Goal: Task Accomplishment & Management: Complete application form

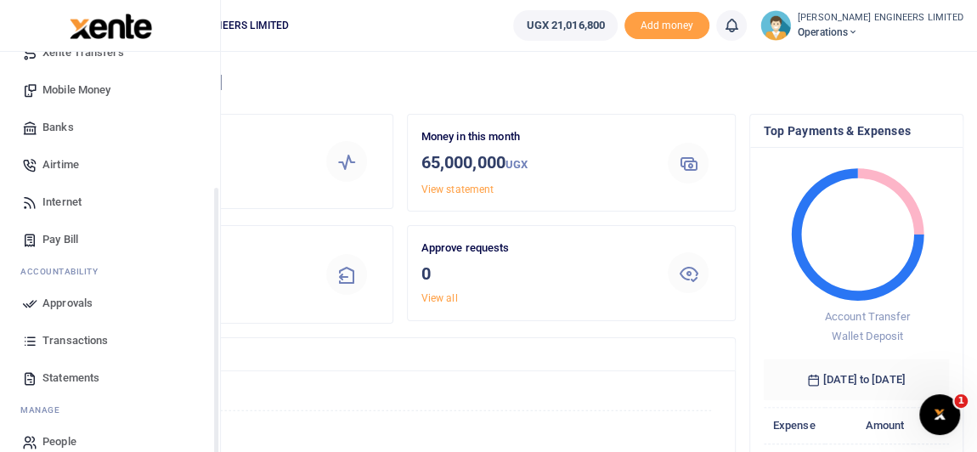
scroll to position [190, 0]
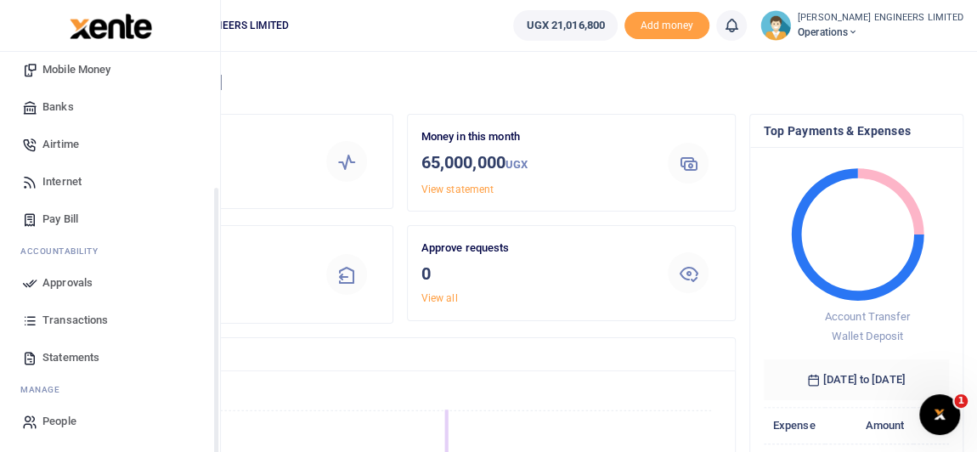
click at [70, 318] on span "Transactions" at bounding box center [74, 320] width 65 height 17
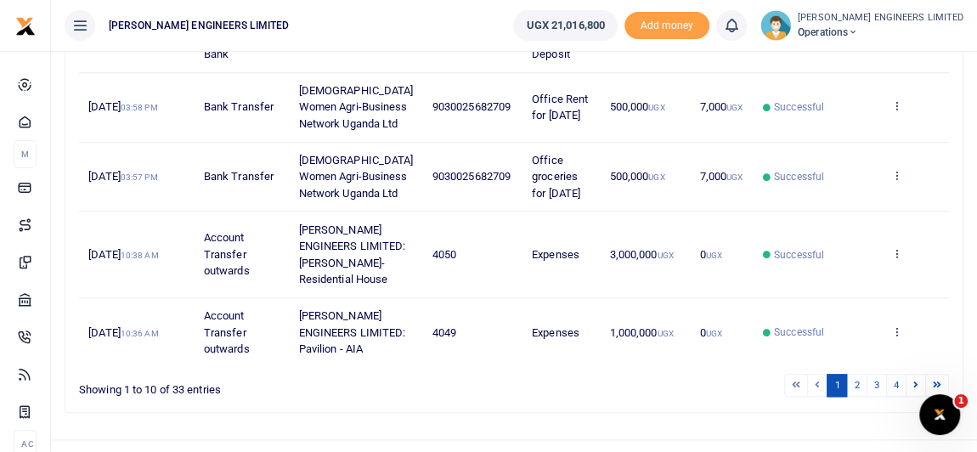
scroll to position [772, 0]
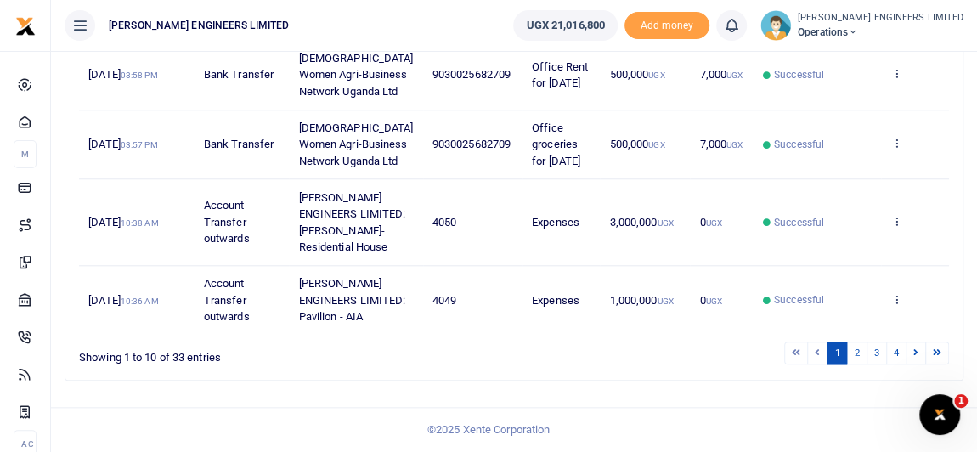
drag, startPoint x: 437, startPoint y: 248, endPoint x: 405, endPoint y: 251, distance: 31.5
click at [432, 81] on span "9030025682709" at bounding box center [471, 74] width 78 height 13
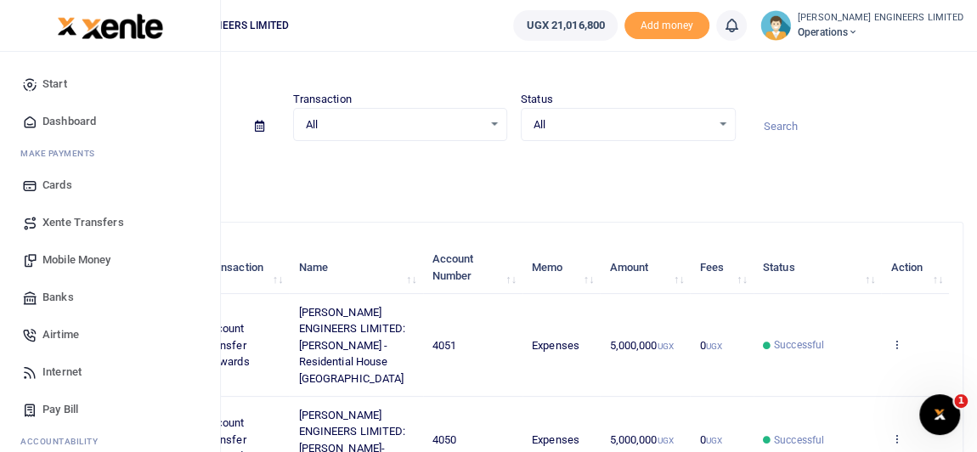
scroll to position [0, 0]
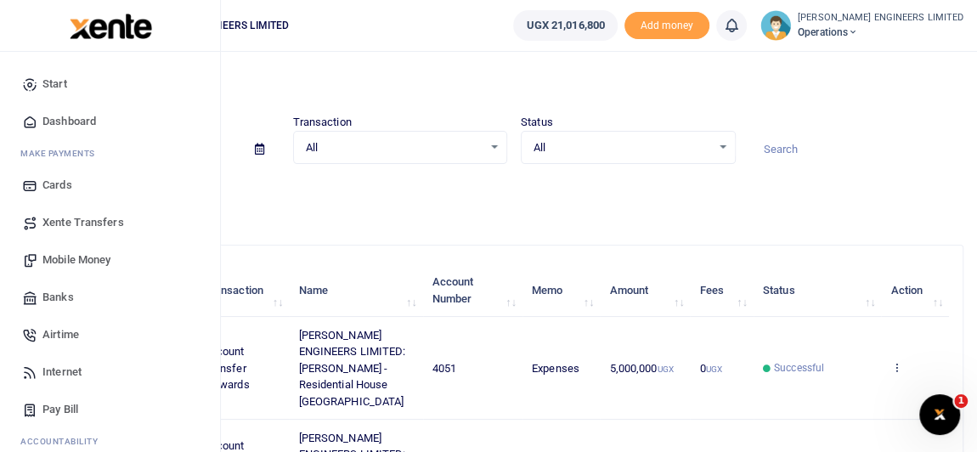
click at [71, 257] on span "Mobile Money" at bounding box center [76, 259] width 68 height 17
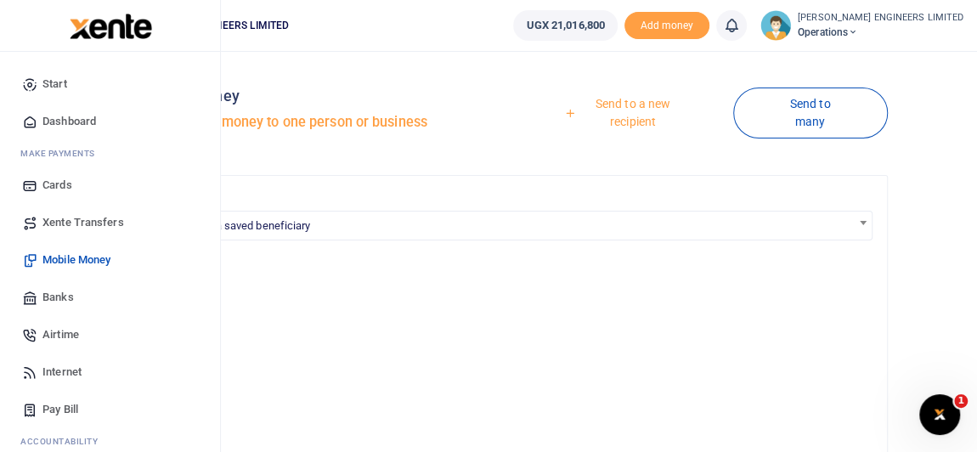
click at [61, 296] on span "Banks" at bounding box center [57, 297] width 31 height 17
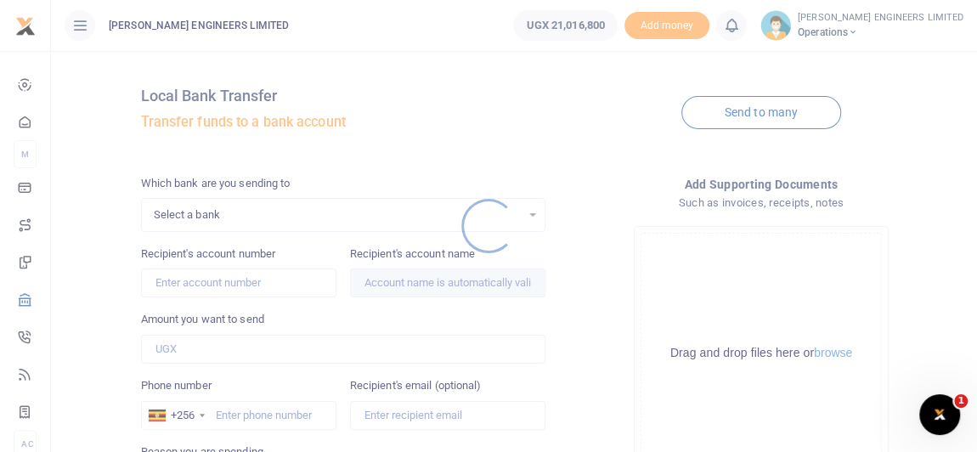
click at [204, 214] on div at bounding box center [488, 226] width 977 height 452
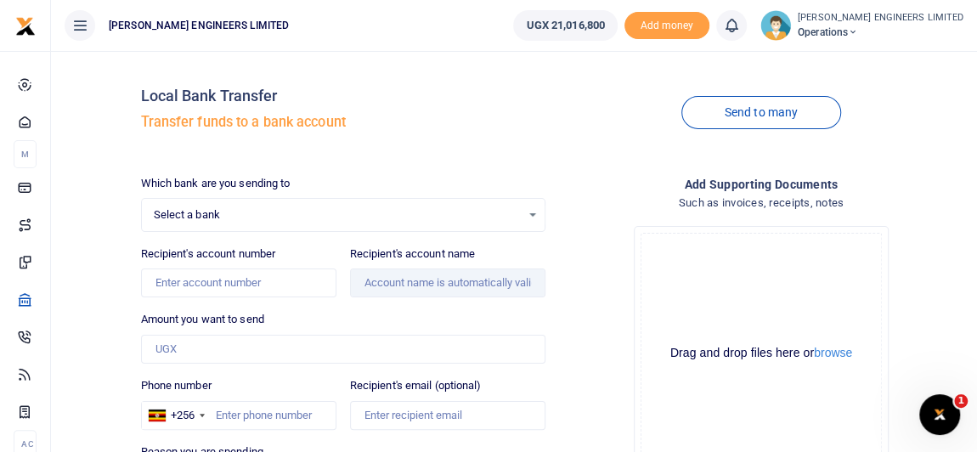
click at [224, 220] on span "Select a bank" at bounding box center [337, 214] width 367 height 17
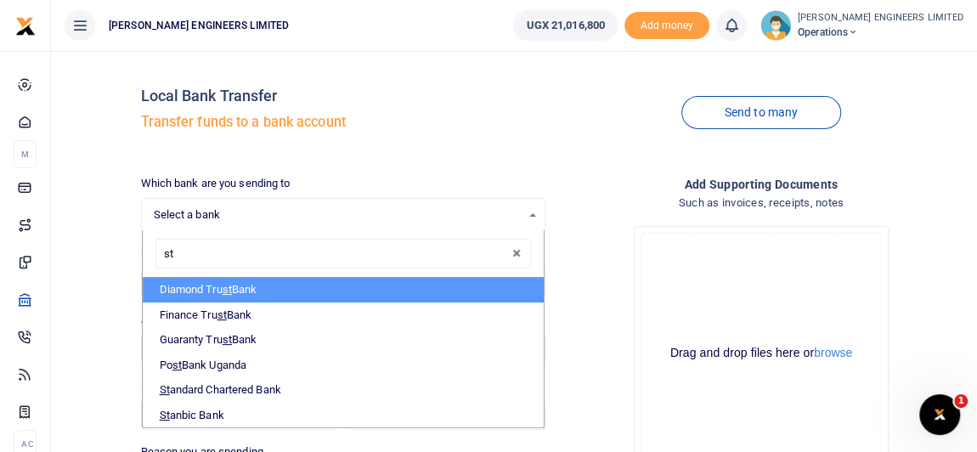
type input "sta"
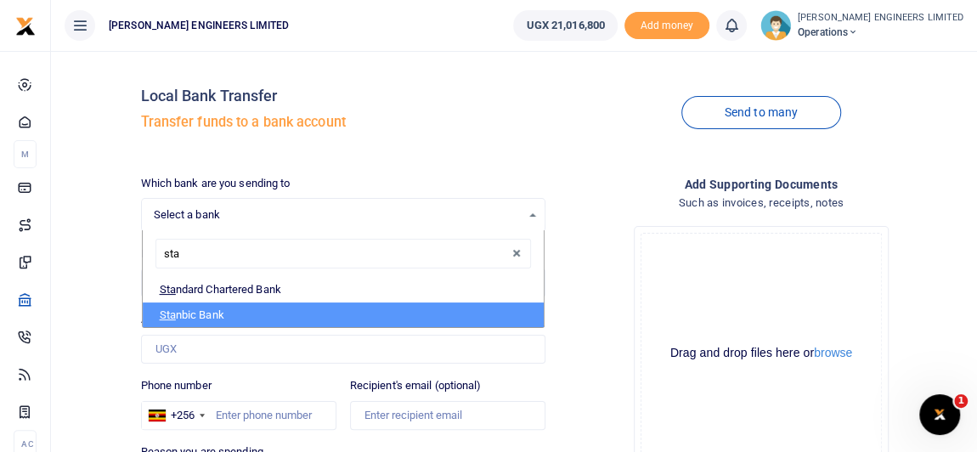
click at [207, 313] on li "Sta nbic Bank" at bounding box center [343, 314] width 401 height 25
select select "STANBIC"
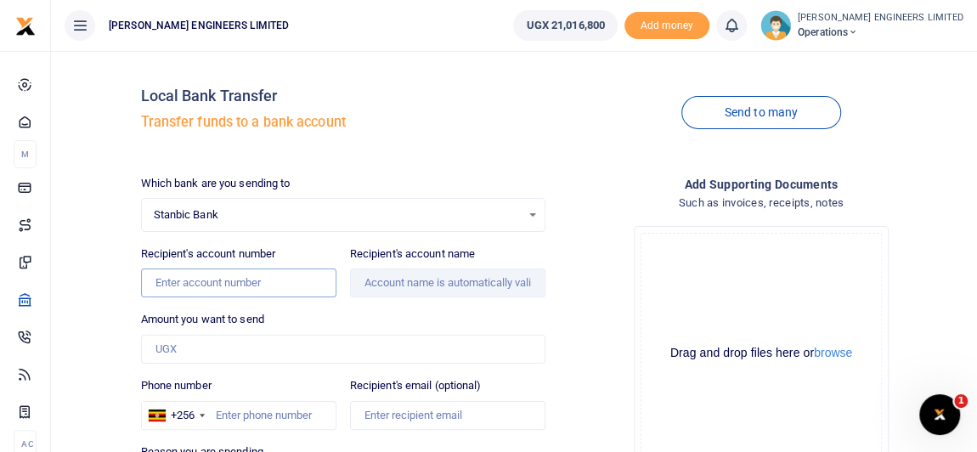
click at [190, 281] on input "Recipient's account number" at bounding box center [238, 282] width 195 height 29
type input "9030025682709"
click at [393, 284] on input "Recipient's account name" at bounding box center [447, 282] width 195 height 29
click at [172, 347] on input "Amount you want to send" at bounding box center [343, 349] width 404 height 29
type input "[DEMOGRAPHIC_DATA] Women Agri-Business Network Uganda Ltd"
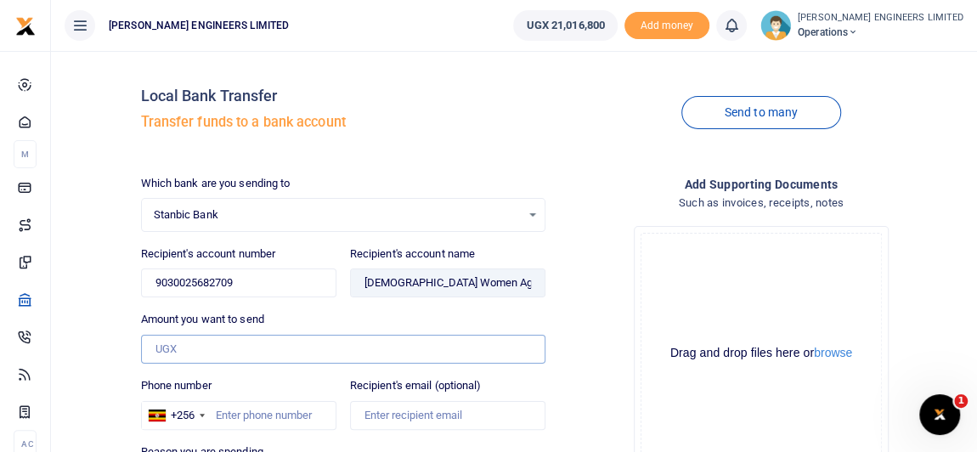
click at [167, 348] on input "Amount you want to send" at bounding box center [343, 349] width 404 height 29
type input "500,000"
click at [232, 413] on input "Phone number" at bounding box center [238, 415] width 195 height 29
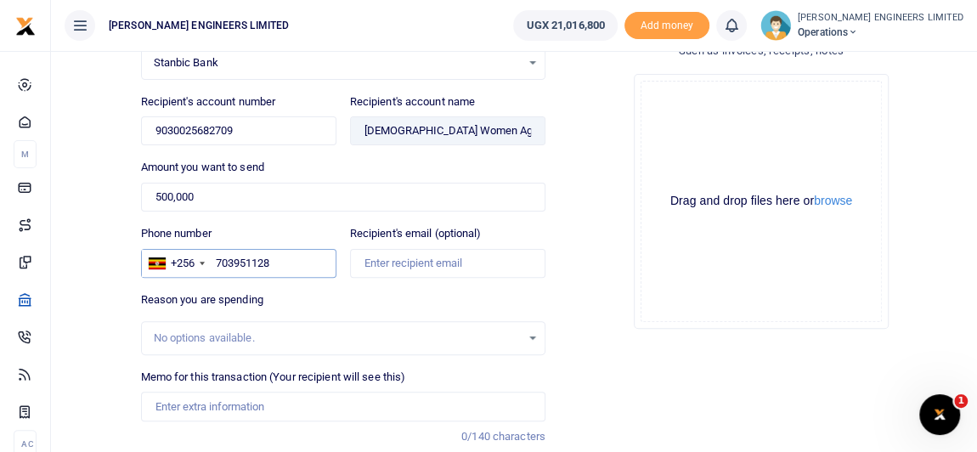
scroll to position [154, 0]
type input "703951128"
click at [387, 261] on input "Recipient's email (optional)" at bounding box center [447, 261] width 195 height 29
click at [341, 290] on div "Reason you are spending No options available." at bounding box center [343, 322] width 404 height 64
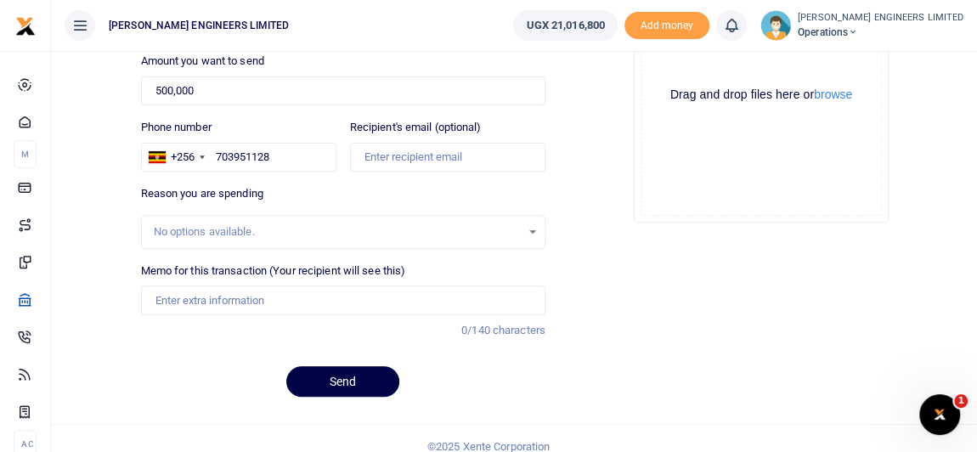
scroll to position [269, 0]
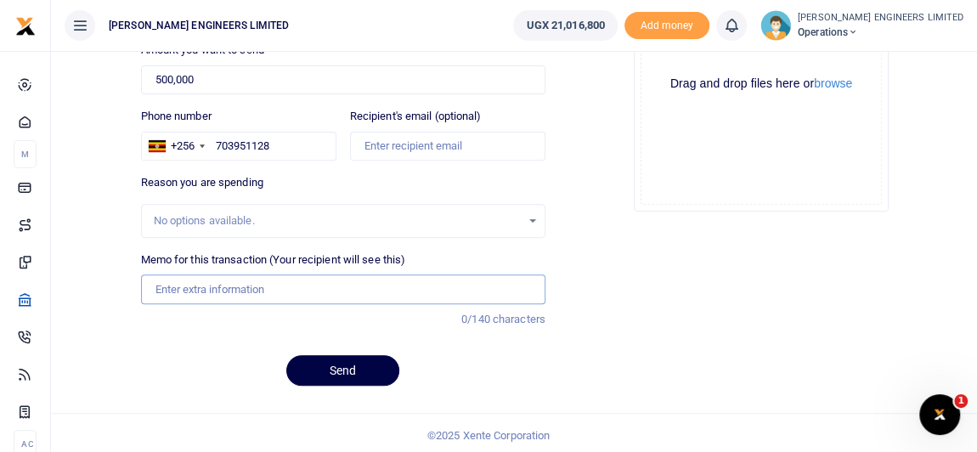
click at [170, 285] on input "Memo for this transaction (Your recipient will see this)" at bounding box center [343, 288] width 404 height 29
click at [266, 285] on input "Office sanitary and toiletries" at bounding box center [343, 288] width 404 height 29
click at [196, 287] on input "Office sanitary and toiletries" at bounding box center [343, 288] width 404 height 29
drag, startPoint x: 168, startPoint y: 287, endPoint x: 203, endPoint y: 284, distance: 35.0
click at [172, 288] on input "Office sanitary and toiletries" at bounding box center [343, 288] width 404 height 29
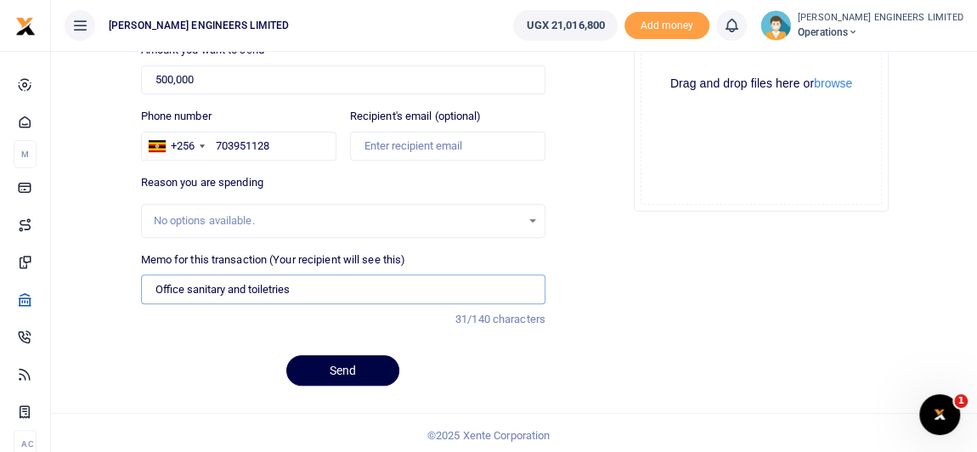
click at [249, 284] on input "Office sanitary and toiletries" at bounding box center [343, 288] width 404 height 29
drag, startPoint x: 265, startPoint y: 284, endPoint x: 305, endPoint y: 288, distance: 40.1
click at [268, 284] on input "Office sanitary and toiletries" at bounding box center [343, 288] width 404 height 29
type input "Office sanitary and toiletries"
click at [358, 369] on button "Send" at bounding box center [342, 370] width 113 height 31
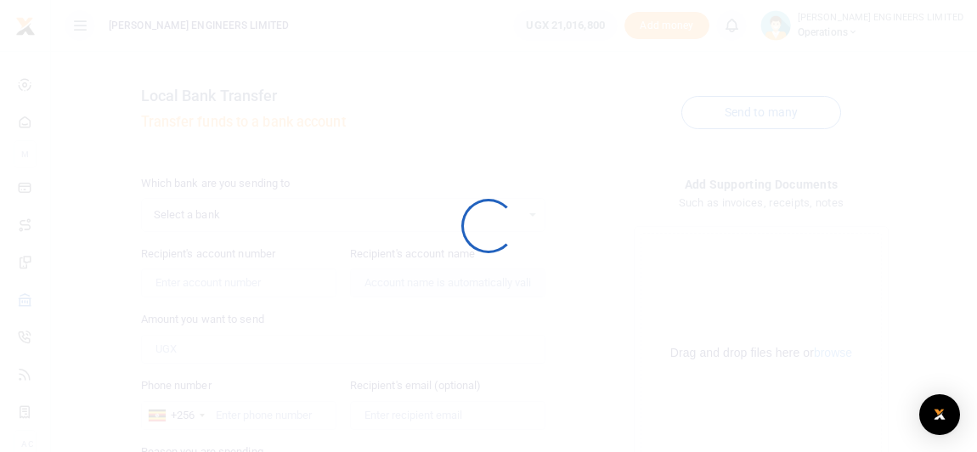
select select
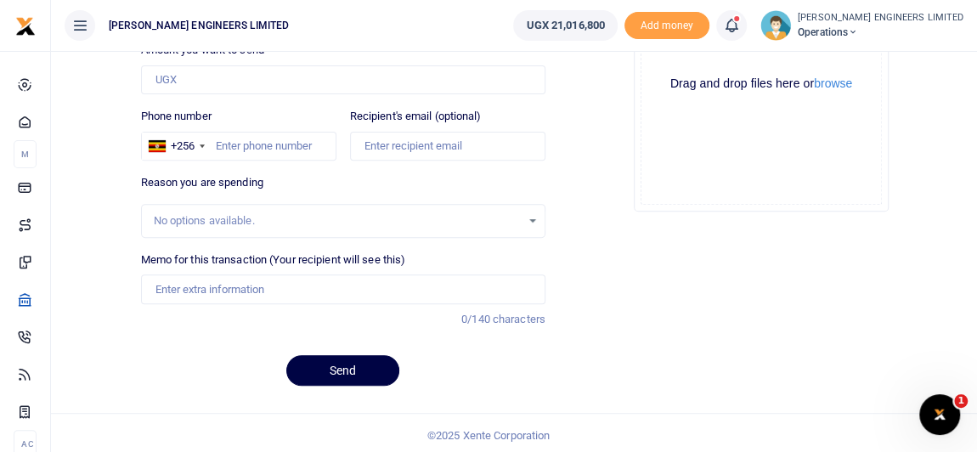
click at [740, 29] on icon at bounding box center [731, 25] width 17 height 19
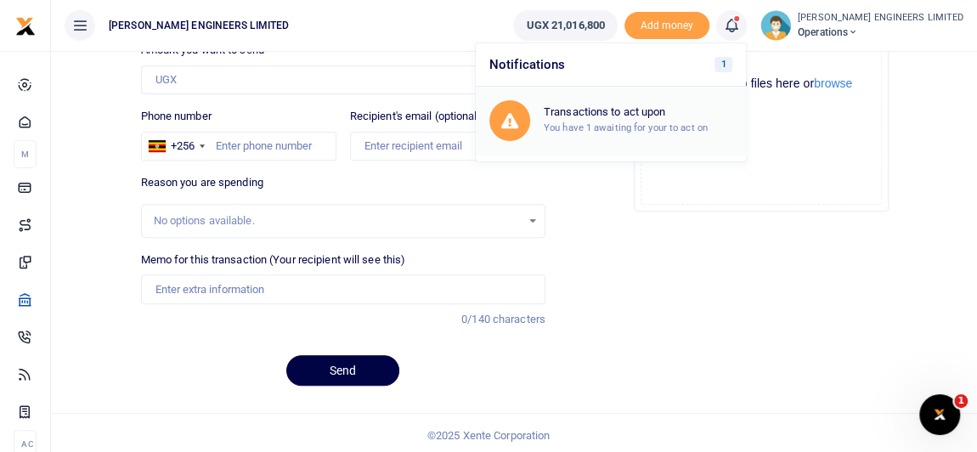
click at [657, 117] on h6 "Transactions to act upon" at bounding box center [638, 112] width 189 height 14
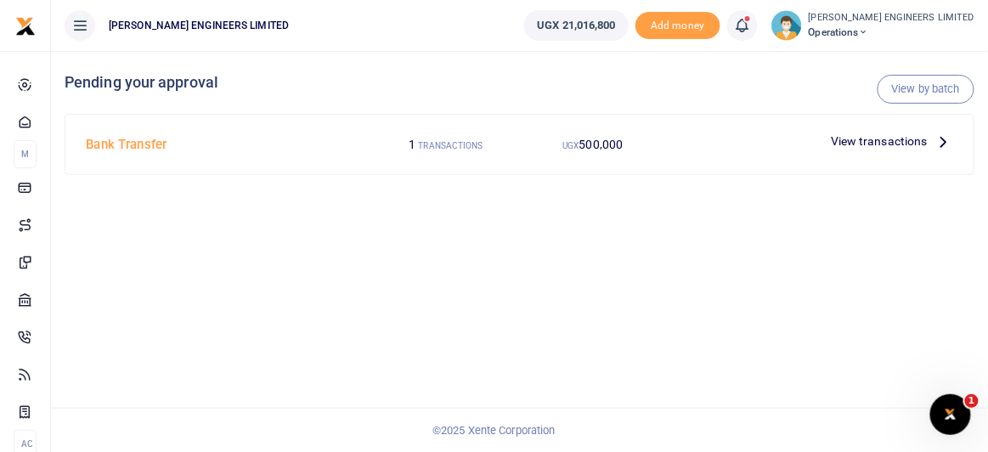
click at [884, 138] on span "View transactions" at bounding box center [879, 141] width 97 height 19
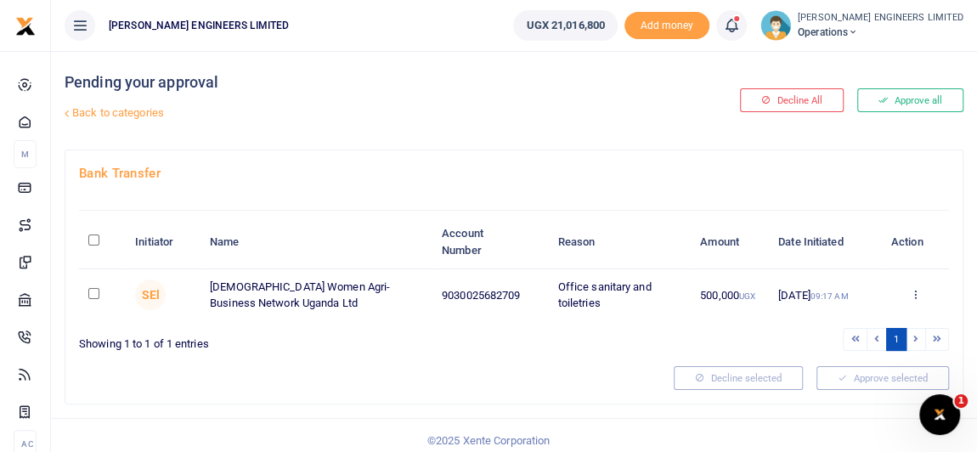
click at [93, 294] on input "checkbox" at bounding box center [93, 293] width 11 height 11
checkbox input "true"
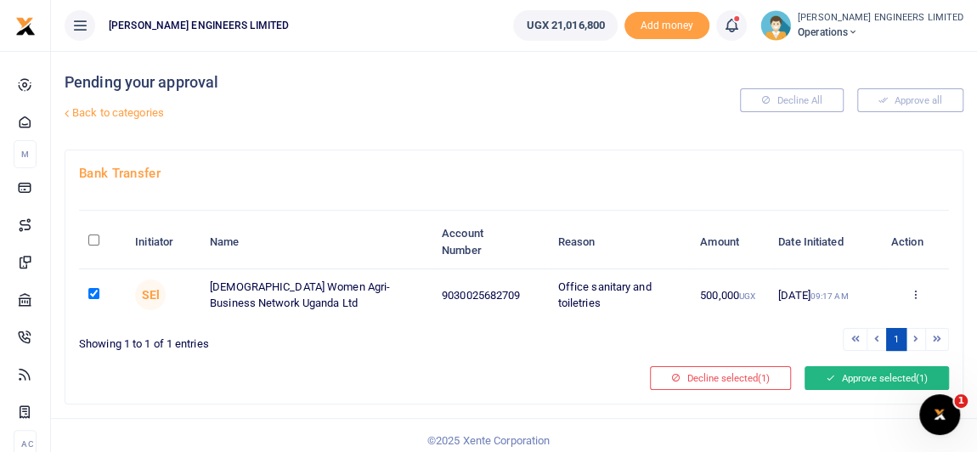
click at [836, 380] on button "Approve selected (1)" at bounding box center [876, 378] width 144 height 24
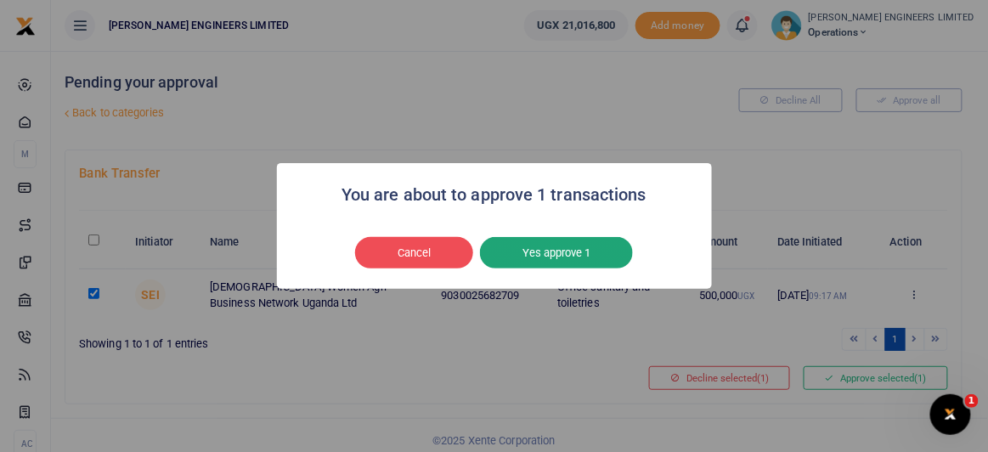
drag, startPoint x: 564, startPoint y: 252, endPoint x: 561, endPoint y: 264, distance: 12.4
click at [564, 254] on button "Yes approve 1" at bounding box center [556, 253] width 153 height 32
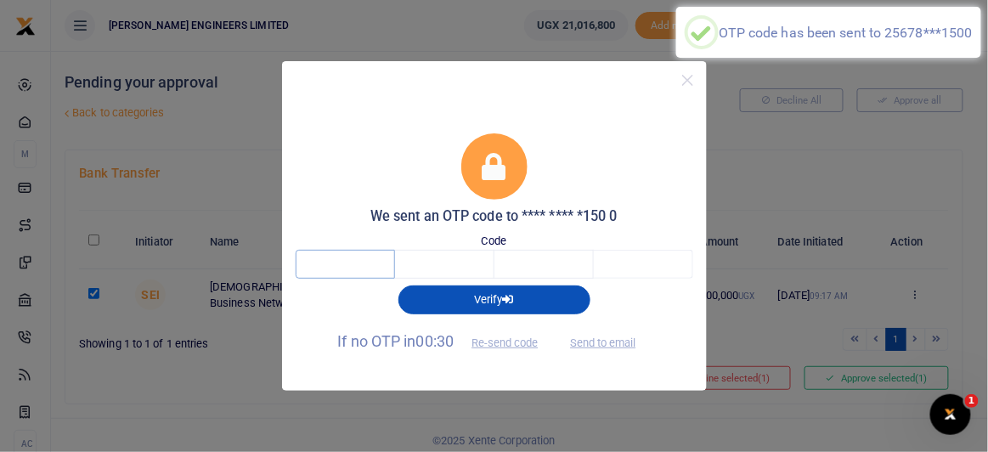
click at [354, 257] on input "text" at bounding box center [345, 264] width 99 height 29
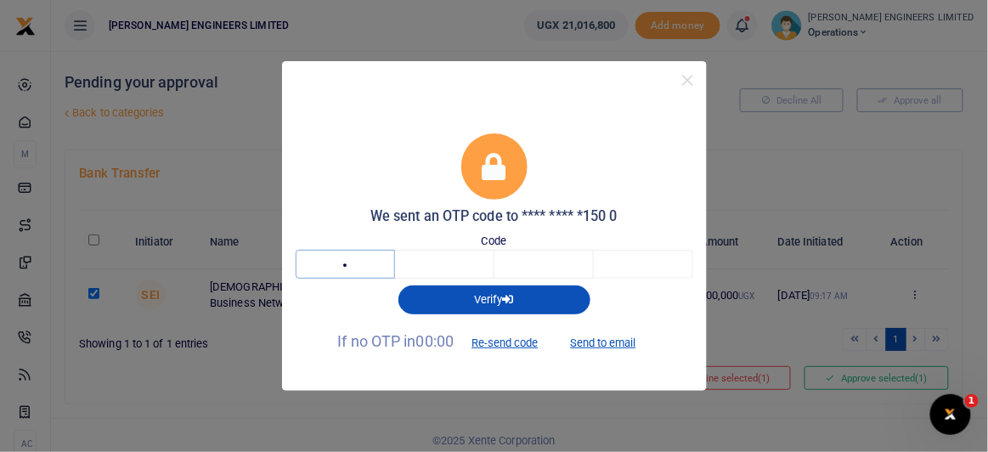
type input "3"
type input "5"
type input "6"
type input "4"
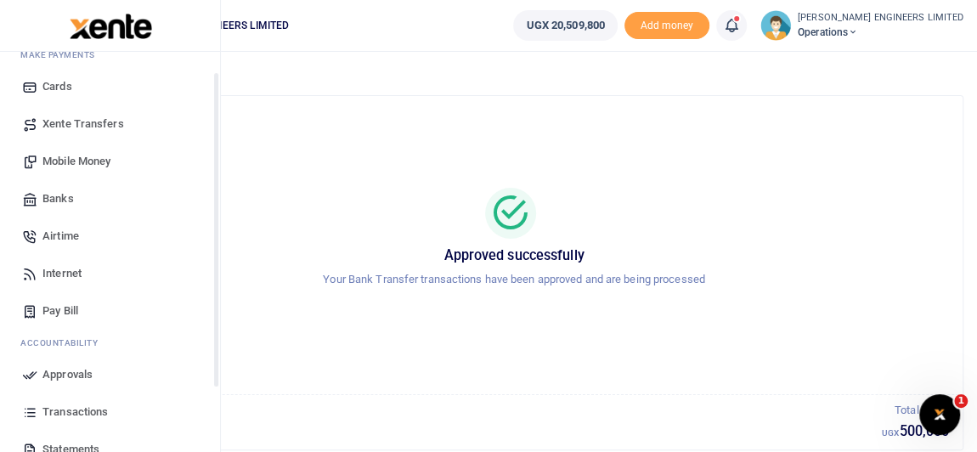
scroll to position [154, 0]
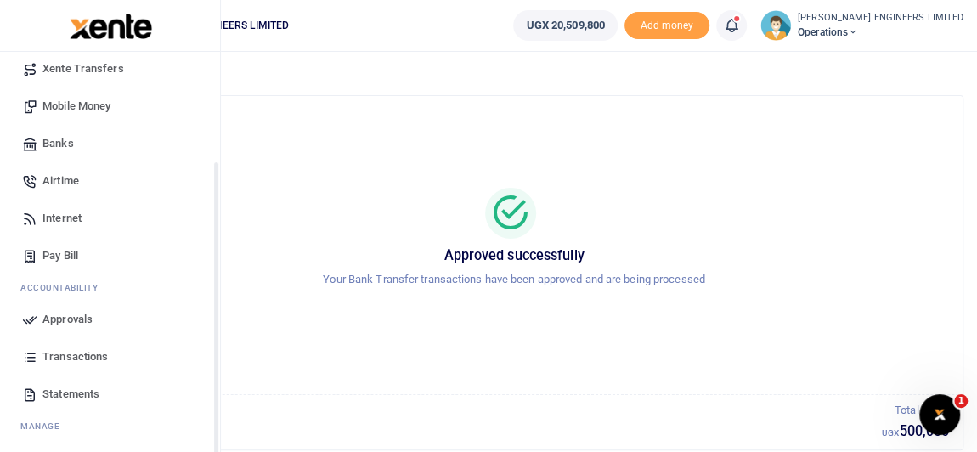
click at [73, 356] on span "Transactions" at bounding box center [74, 356] width 65 height 17
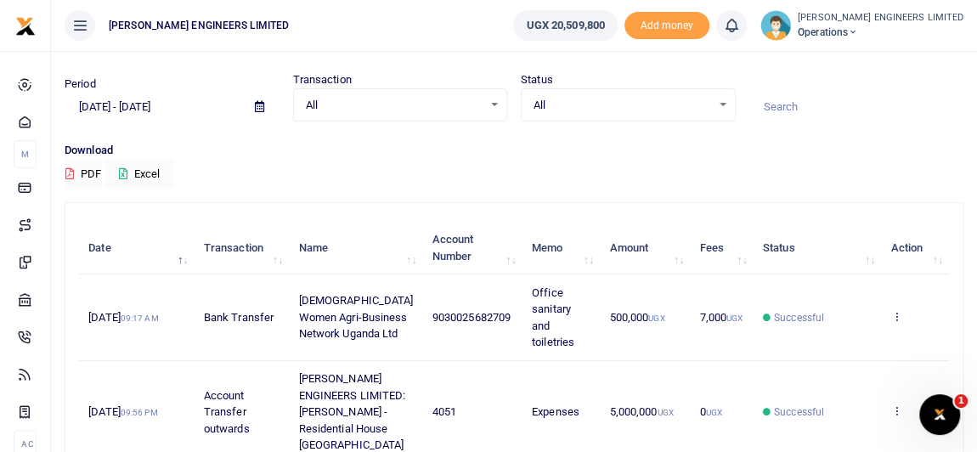
scroll to position [76, 0]
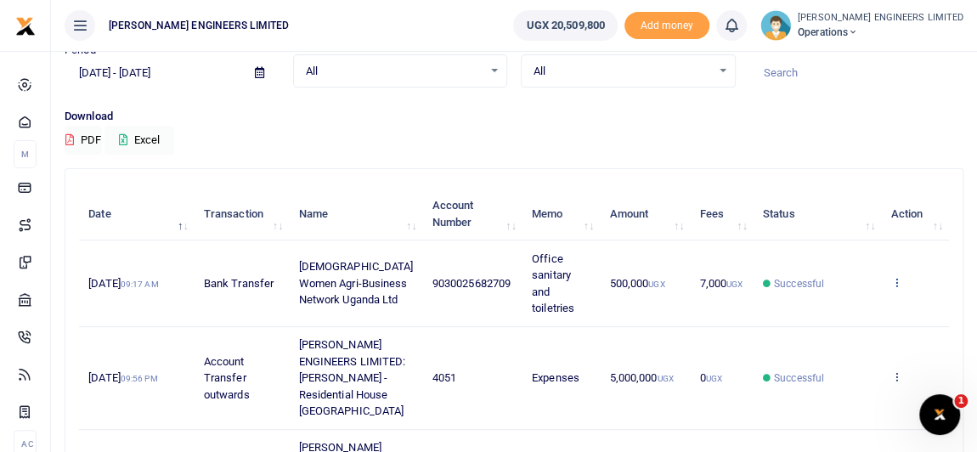
click at [896, 288] on icon at bounding box center [896, 282] width 11 height 12
click at [835, 315] on link "View details" at bounding box center [834, 327] width 134 height 24
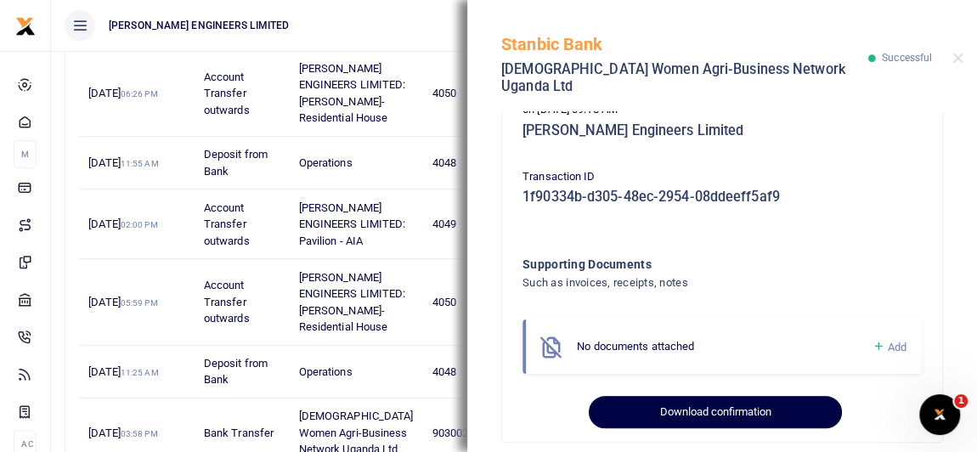
scroll to position [463, 0]
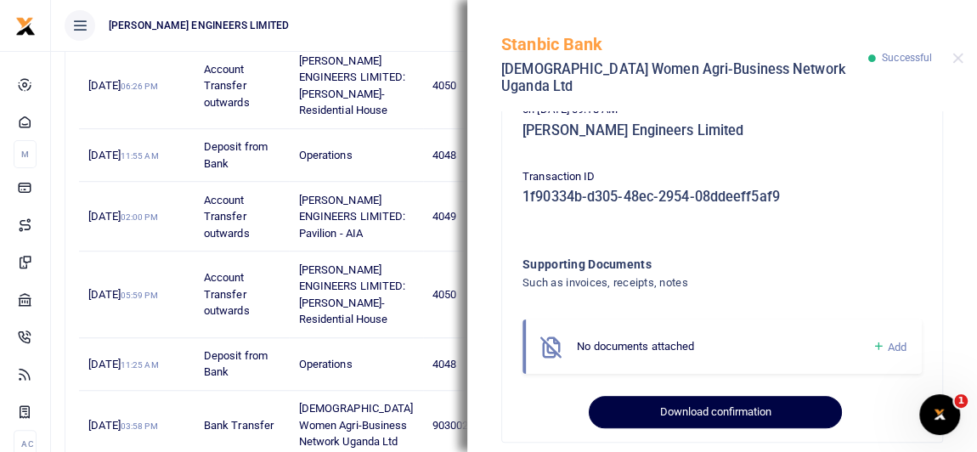
click at [707, 397] on button "Download confirmation" at bounding box center [715, 412] width 252 height 32
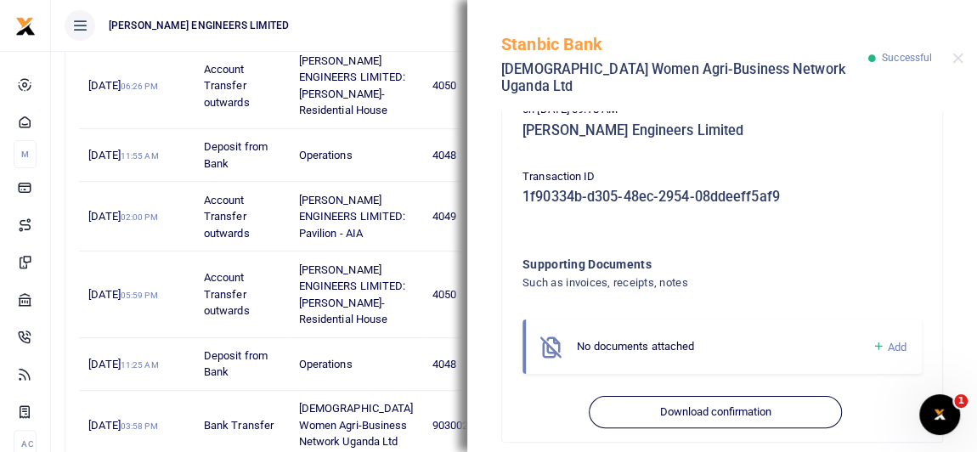
click at [954, 53] on button "Close" at bounding box center [957, 58] width 11 height 11
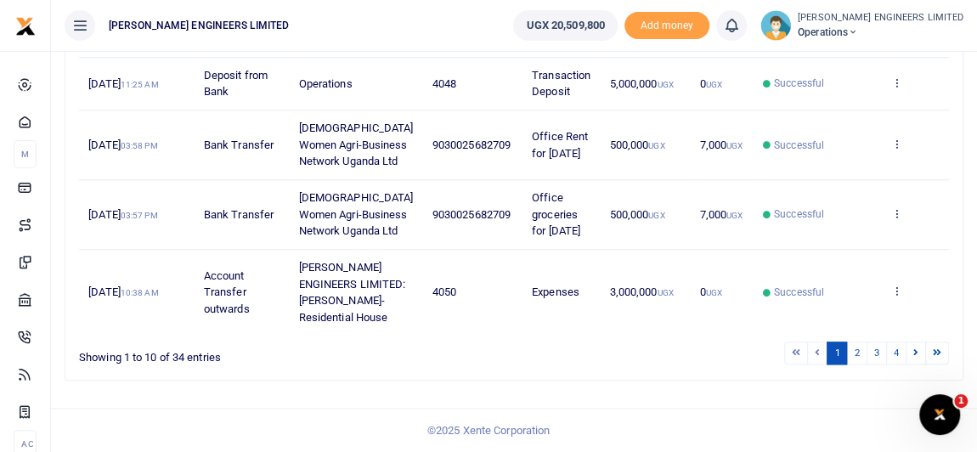
scroll to position [848, 0]
click at [895, 149] on icon at bounding box center [896, 144] width 11 height 12
click at [857, 414] on link "View details" at bounding box center [834, 426] width 134 height 24
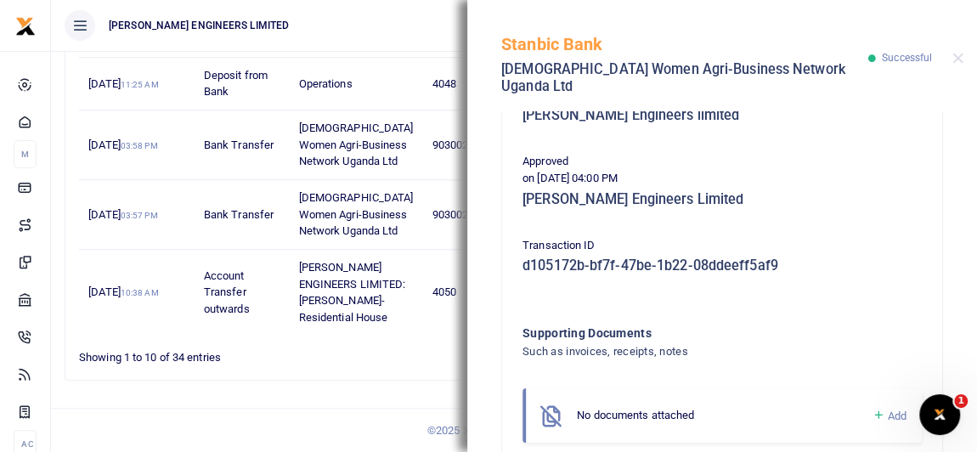
scroll to position [450, 0]
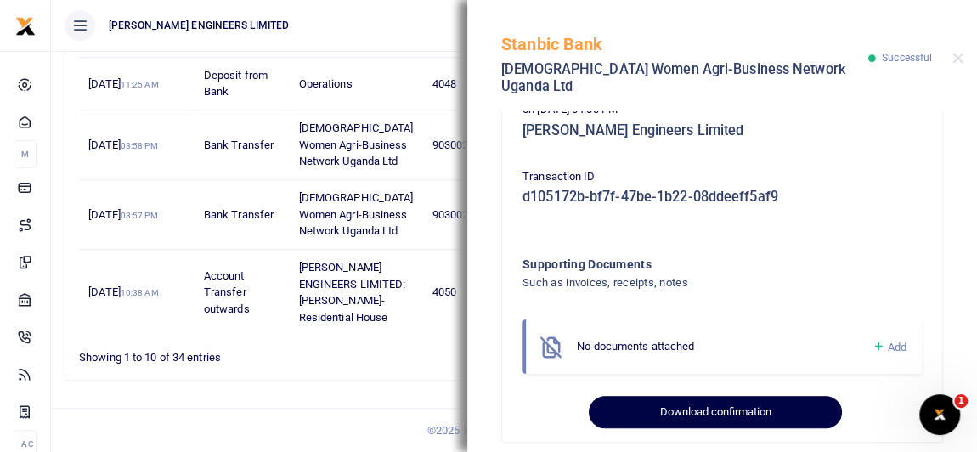
click at [711, 396] on button "Download confirmation" at bounding box center [715, 412] width 252 height 32
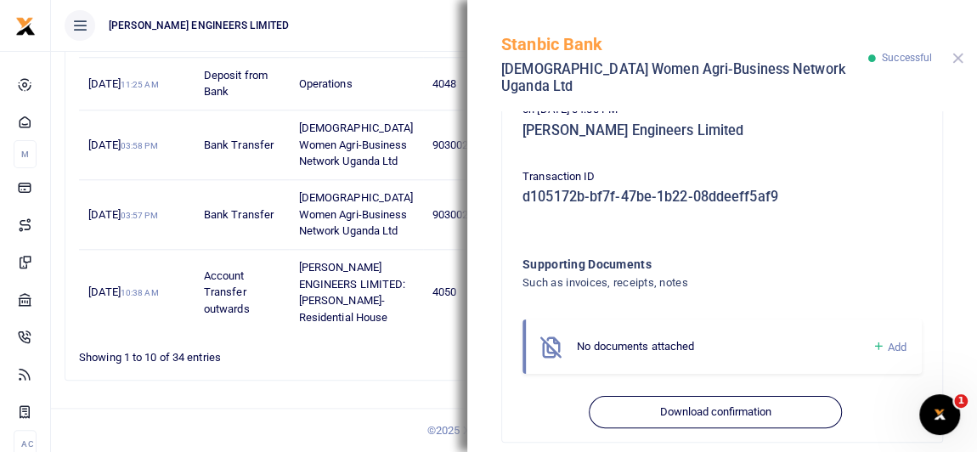
click at [957, 53] on button "Close" at bounding box center [957, 58] width 11 height 11
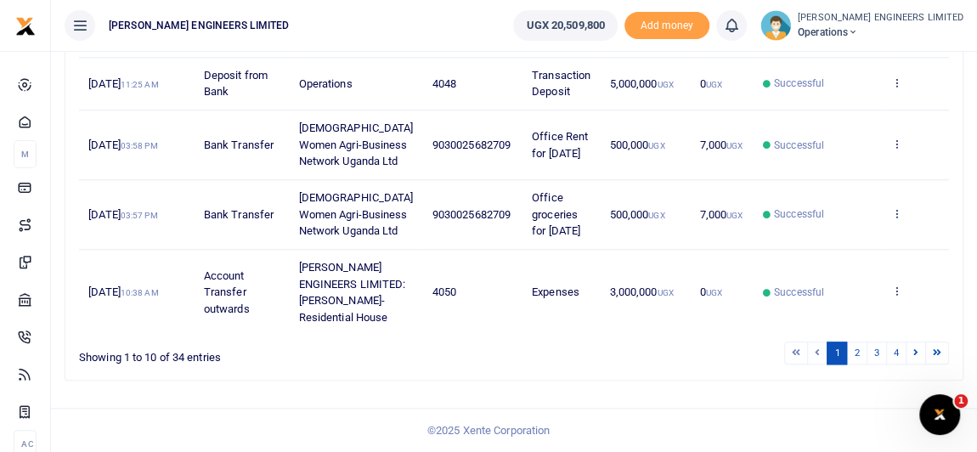
scroll to position [1003, 0]
click at [897, 219] on icon at bounding box center [896, 213] width 11 height 12
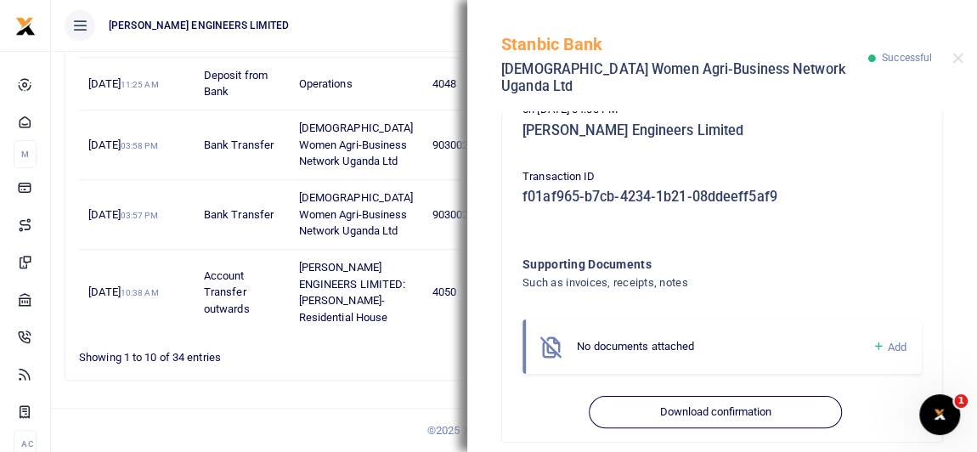
scroll to position [1080, 0]
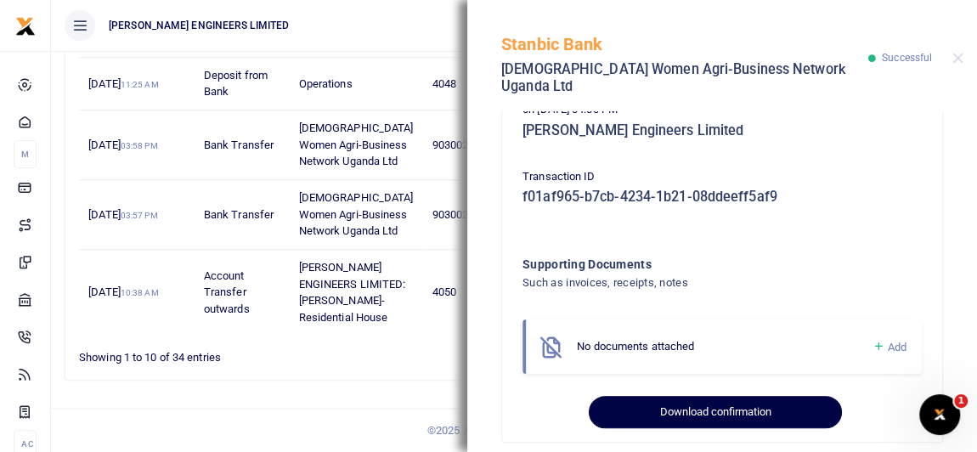
click at [719, 396] on button "Download confirmation" at bounding box center [715, 412] width 252 height 32
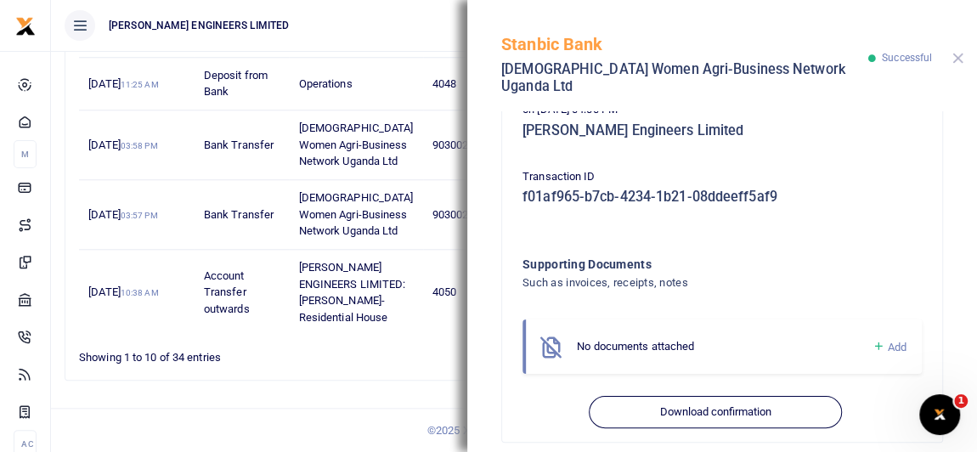
click at [957, 53] on button "Close" at bounding box center [957, 58] width 11 height 11
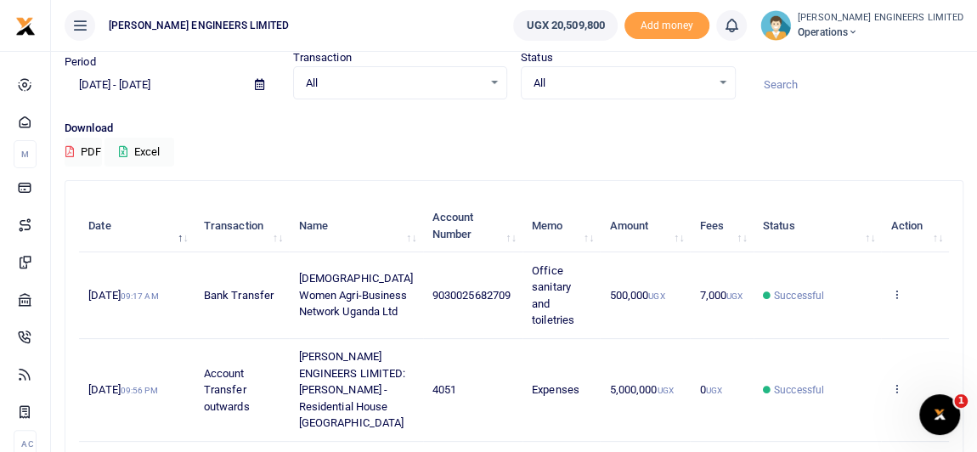
scroll to position [0, 0]
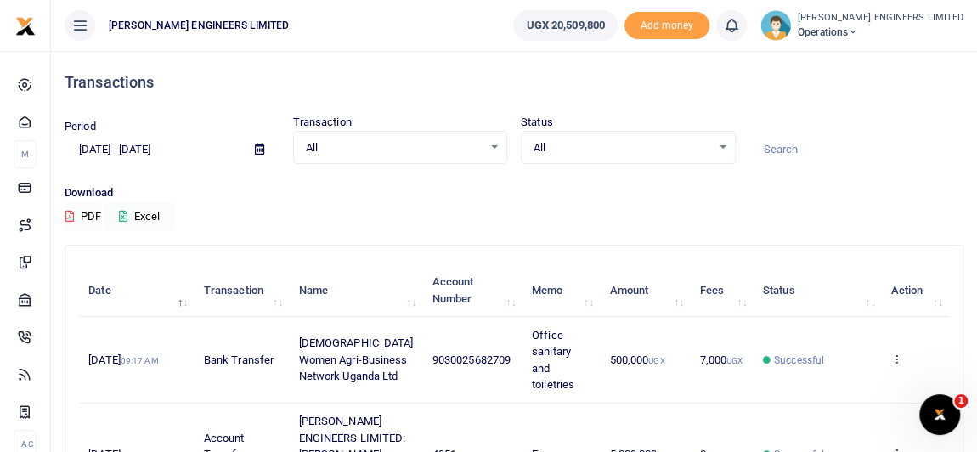
click at [858, 29] on icon at bounding box center [853, 32] width 10 height 12
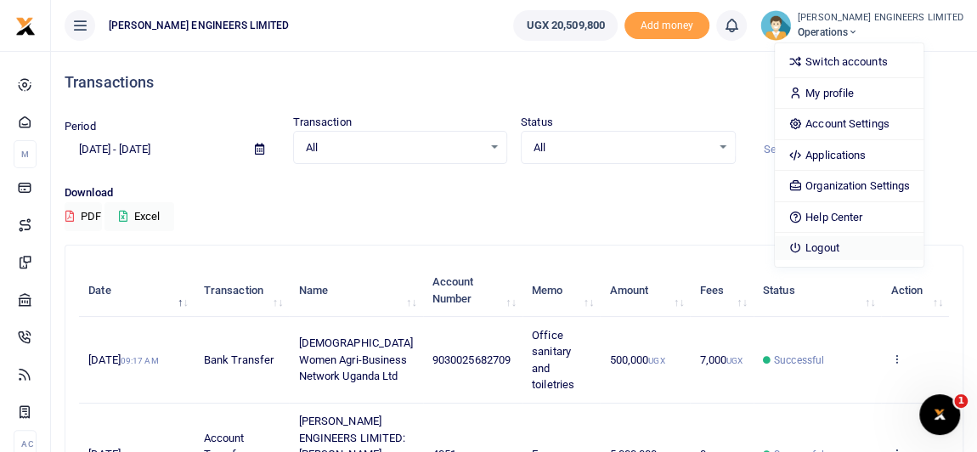
click at [848, 248] on link "Logout" at bounding box center [849, 248] width 149 height 24
